Goal: Check status

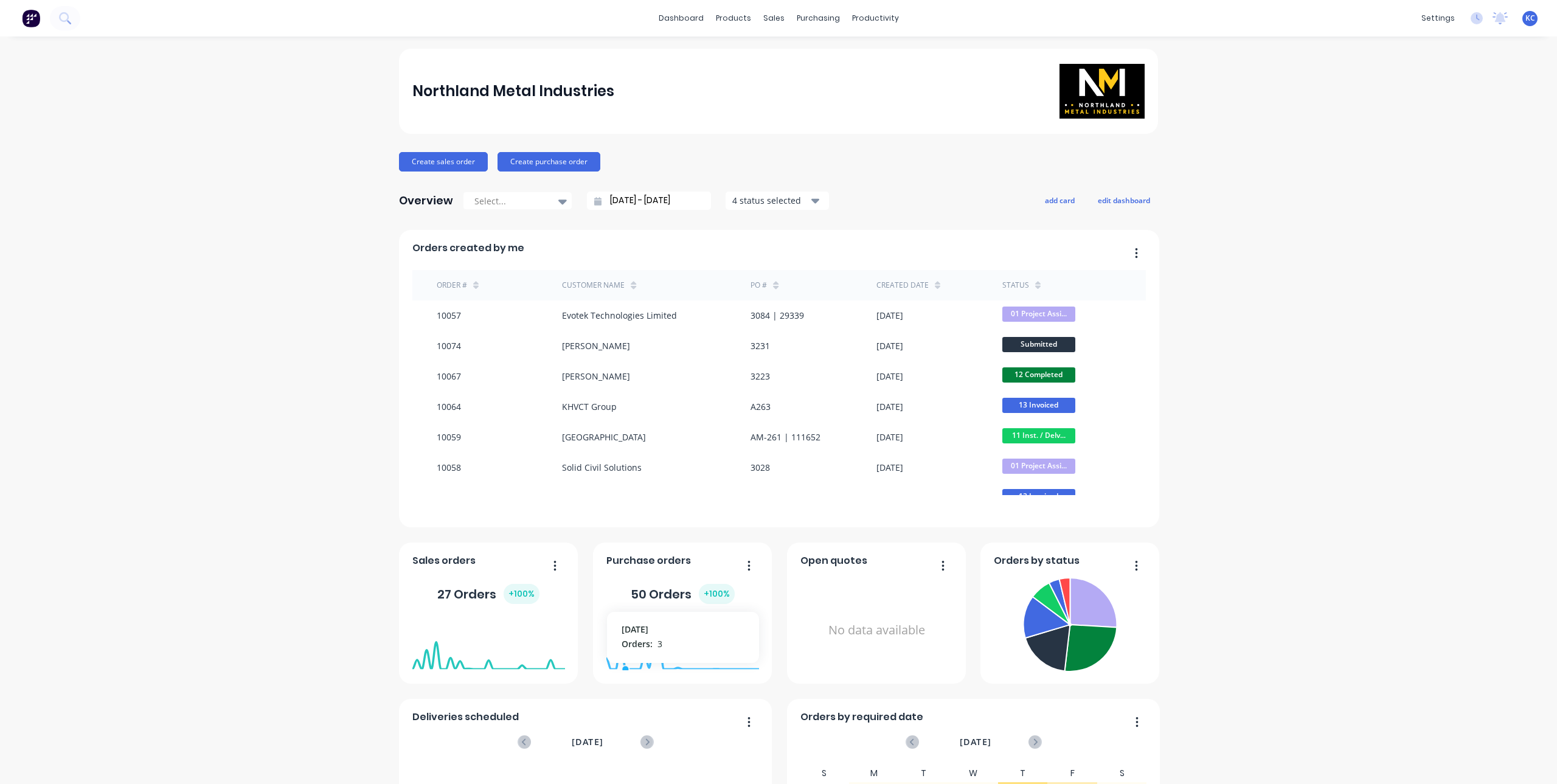
click at [339, 576] on div "Northland Metal Industries Create sales order Create purchase order Overview Se…" at bounding box center [778, 522] width 1557 height 947
click at [781, 53] on div at bounding box center [777, 58] width 19 height 11
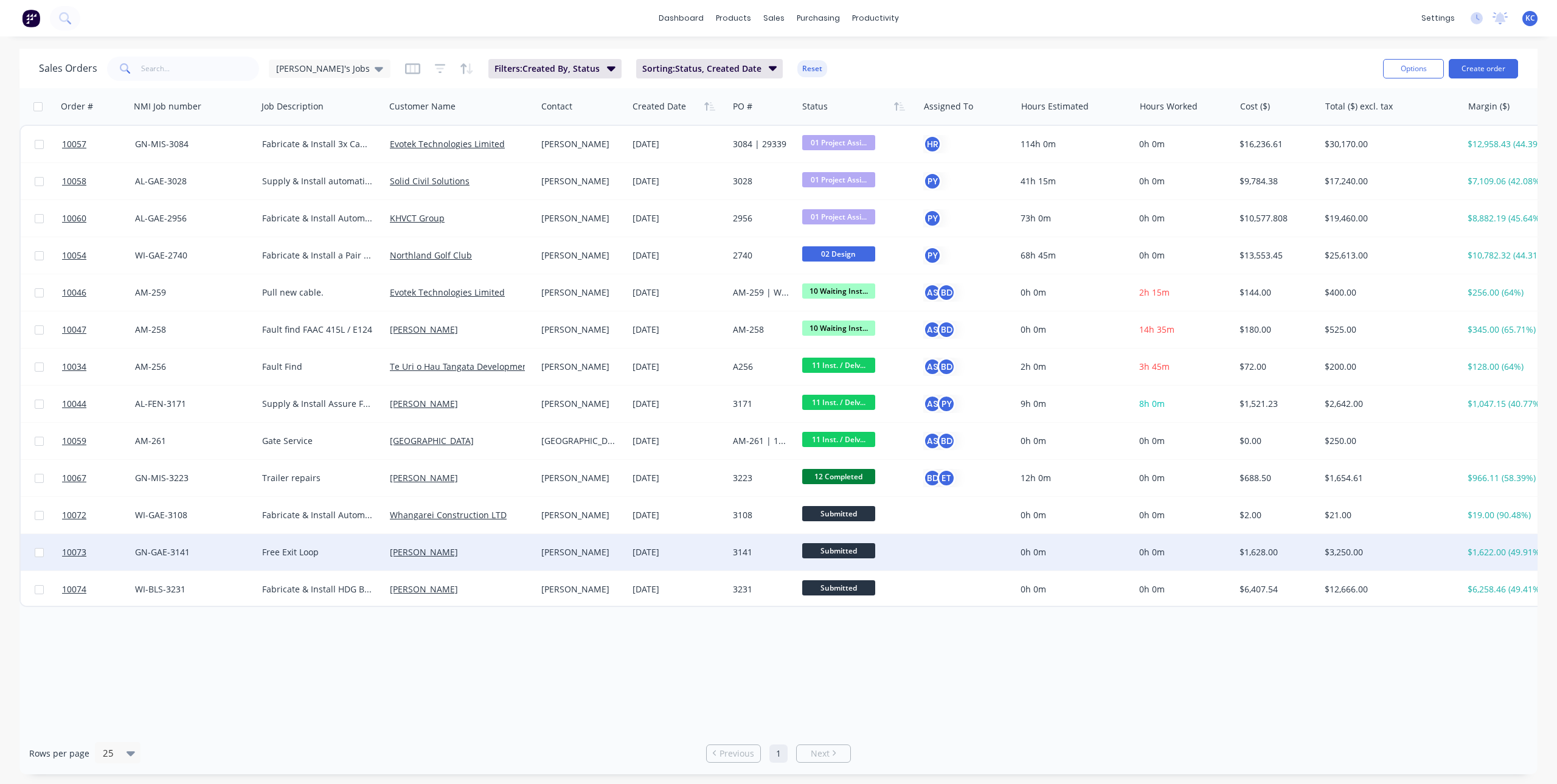
click at [478, 556] on div "[PERSON_NAME]" at bounding box center [458, 552] width 135 height 12
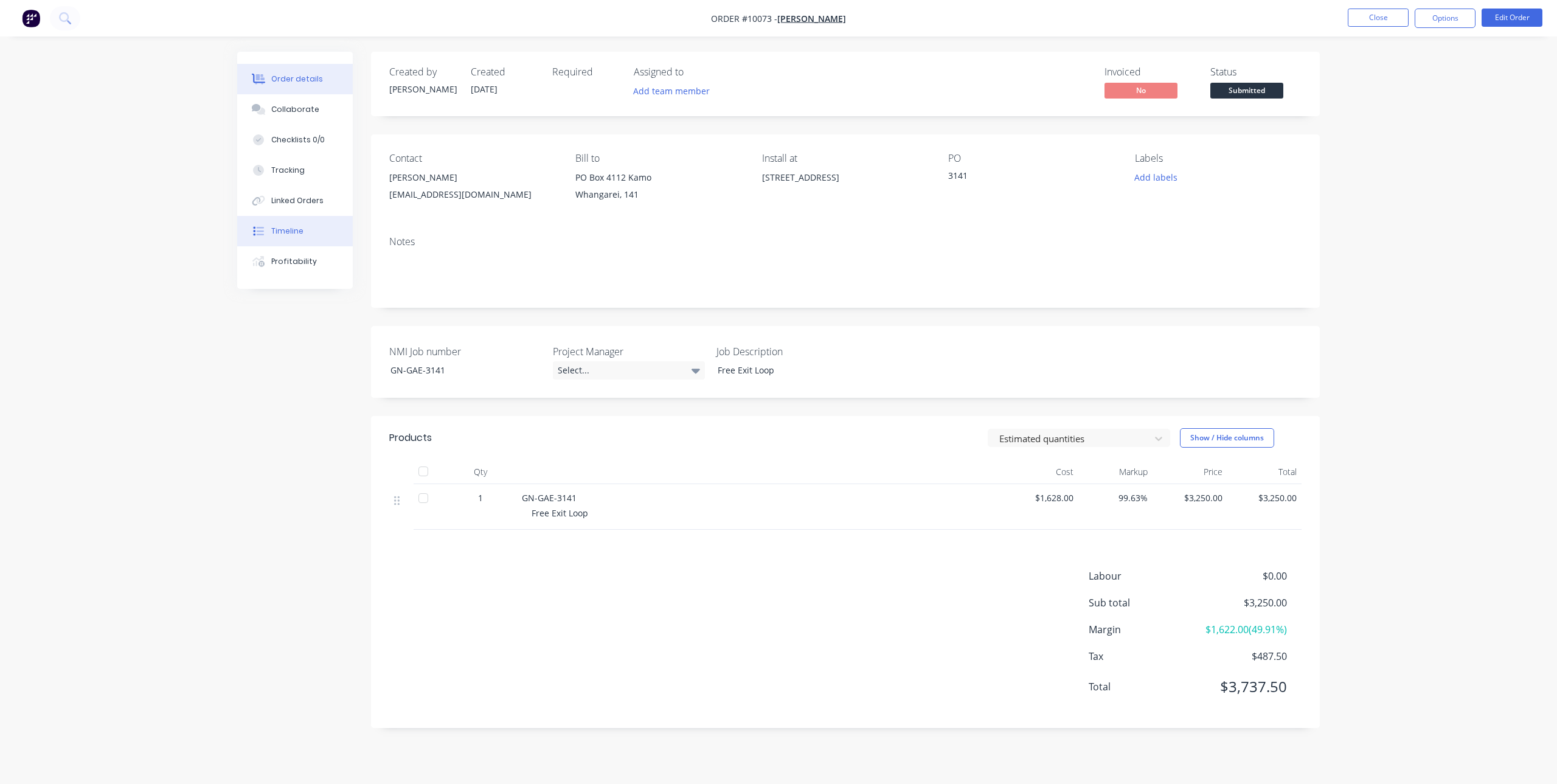
click at [293, 237] on button "Timeline" at bounding box center [295, 231] width 115 height 31
